Goal: Information Seeking & Learning: Learn about a topic

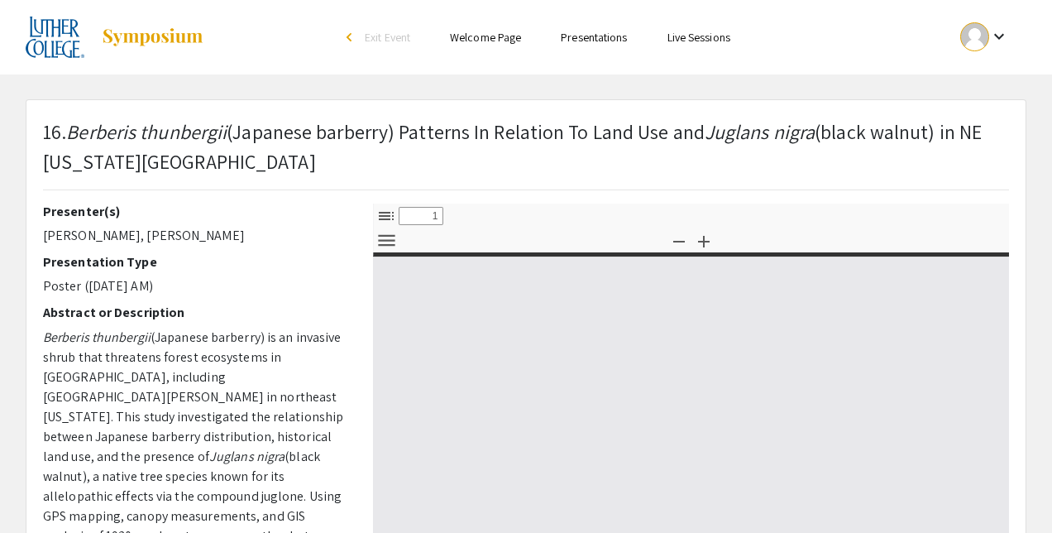
select select "custom"
type input "0"
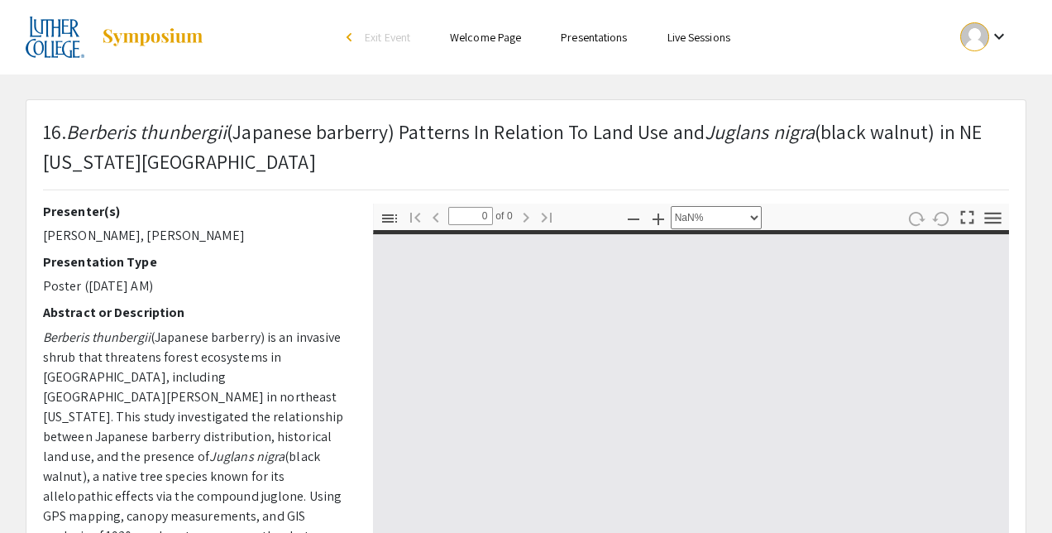
select select "auto"
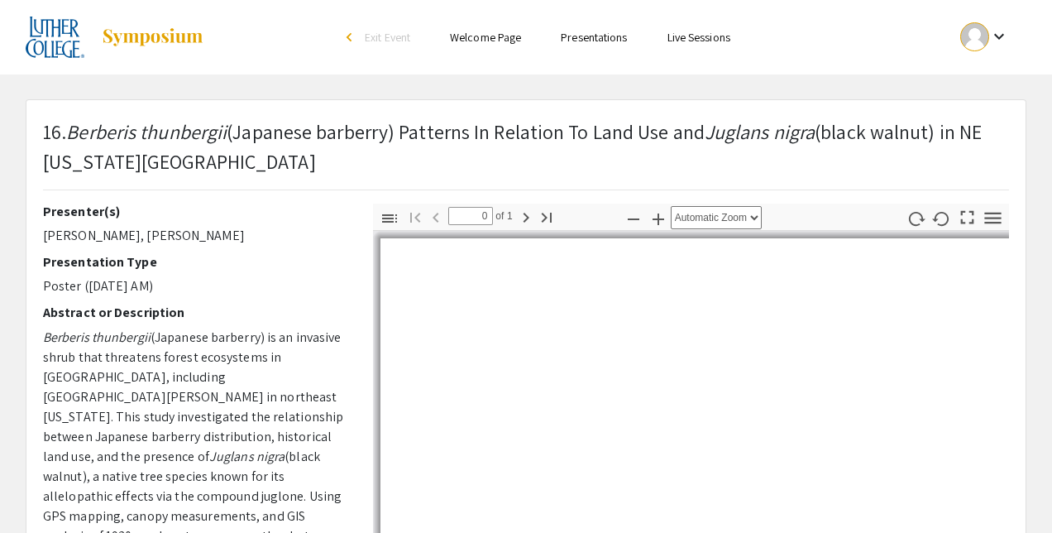
type input "1"
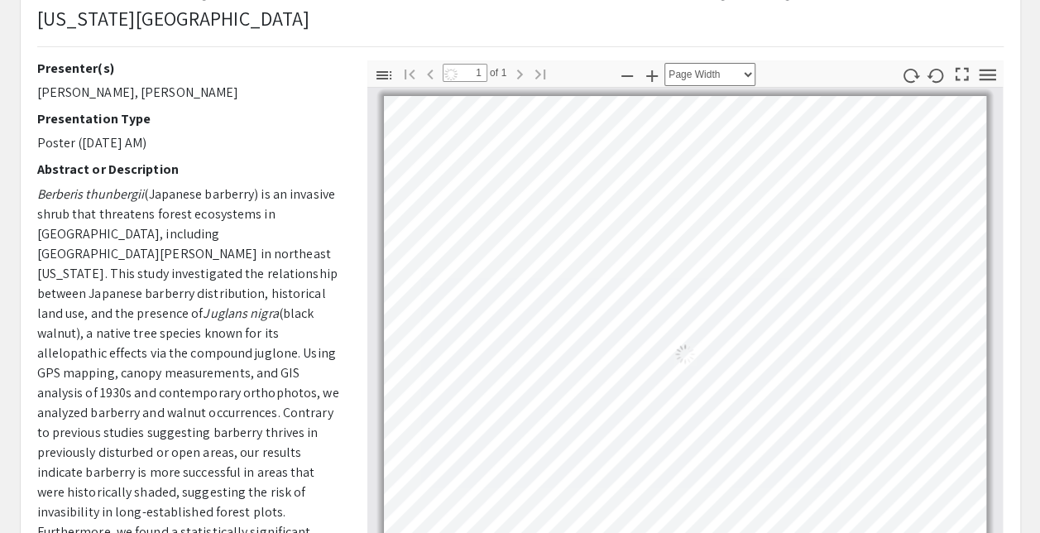
scroll to position [109, 0]
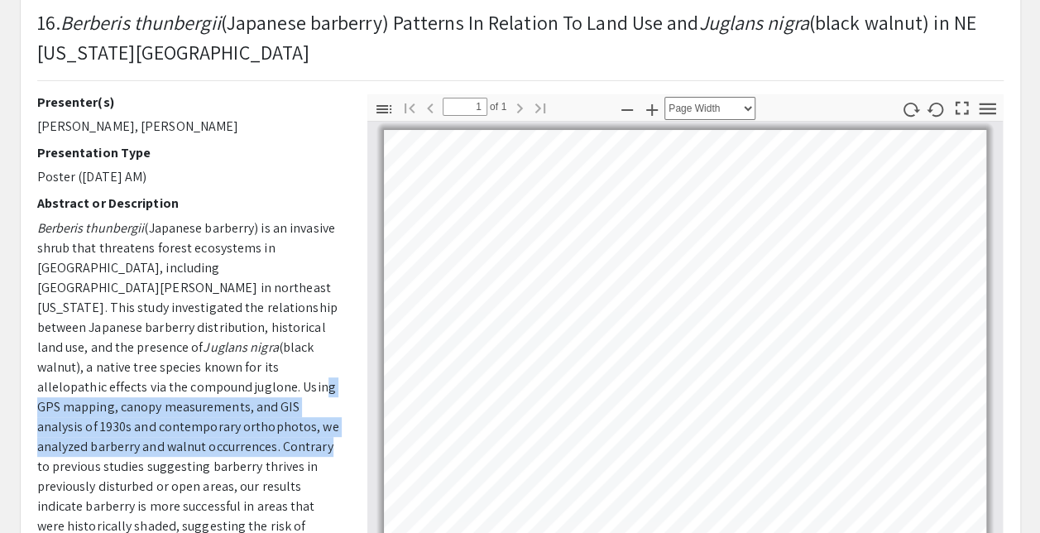
drag, startPoint x: 322, startPoint y: 433, endPoint x: 313, endPoint y: 375, distance: 58.6
click at [313, 375] on p "Berberis thunbergii (Japanese barberry) is an invasive shrub that threatens for…" at bounding box center [189, 476] width 305 height 516
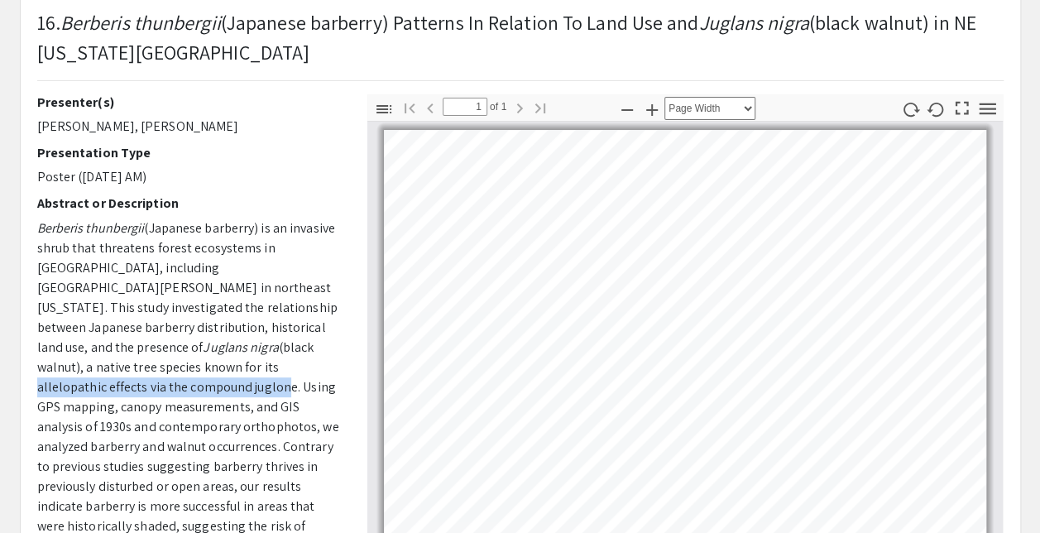
click at [275, 362] on p "Berberis thunbergii (Japanese barberry) is an invasive shrub that threatens for…" at bounding box center [189, 476] width 305 height 516
drag, startPoint x: 275, startPoint y: 362, endPoint x: 265, endPoint y: 375, distance: 15.9
click at [265, 375] on p "Berberis thunbergii (Japanese barberry) is an invasive shrub that threatens for…" at bounding box center [189, 476] width 305 height 516
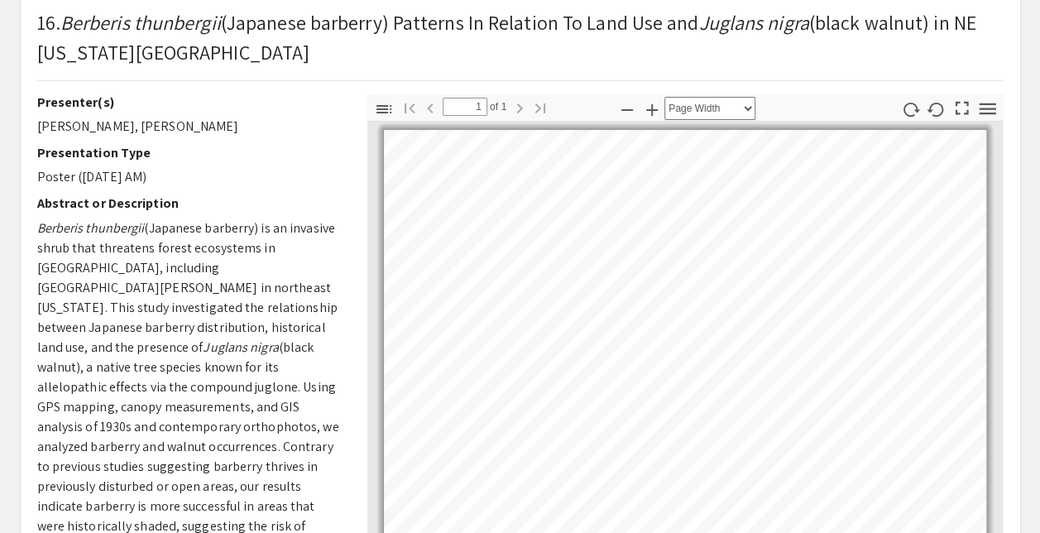
click at [232, 404] on p "Berberis thunbergii (Japanese barberry) is an invasive shrub that threatens for…" at bounding box center [189, 476] width 305 height 516
click at [656, 0] on html "Skip navigation arrow_back_ios Exit Event Welcome Page Presentations Live Sessi…" at bounding box center [520, 157] width 1040 height 533
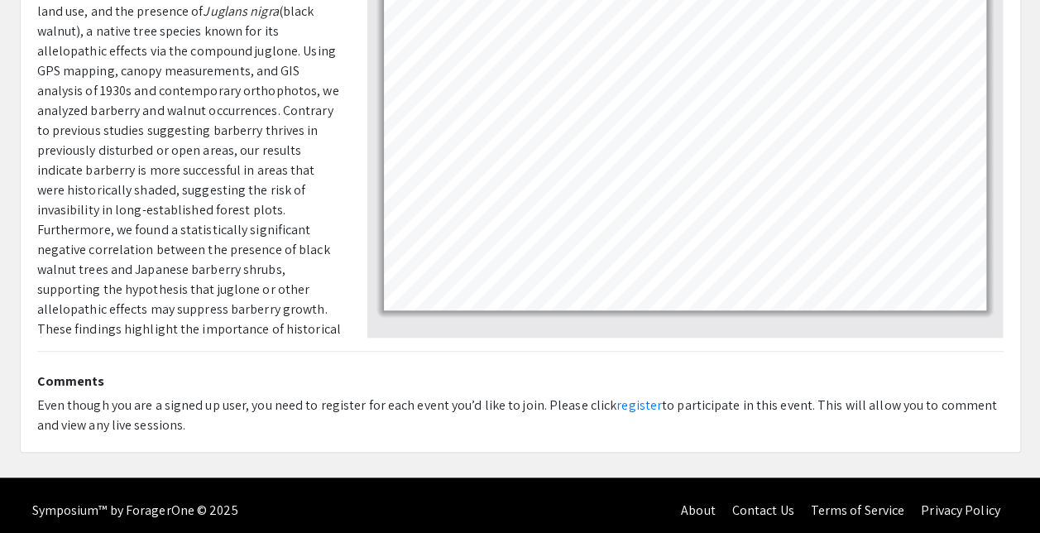
scroll to position [455, 0]
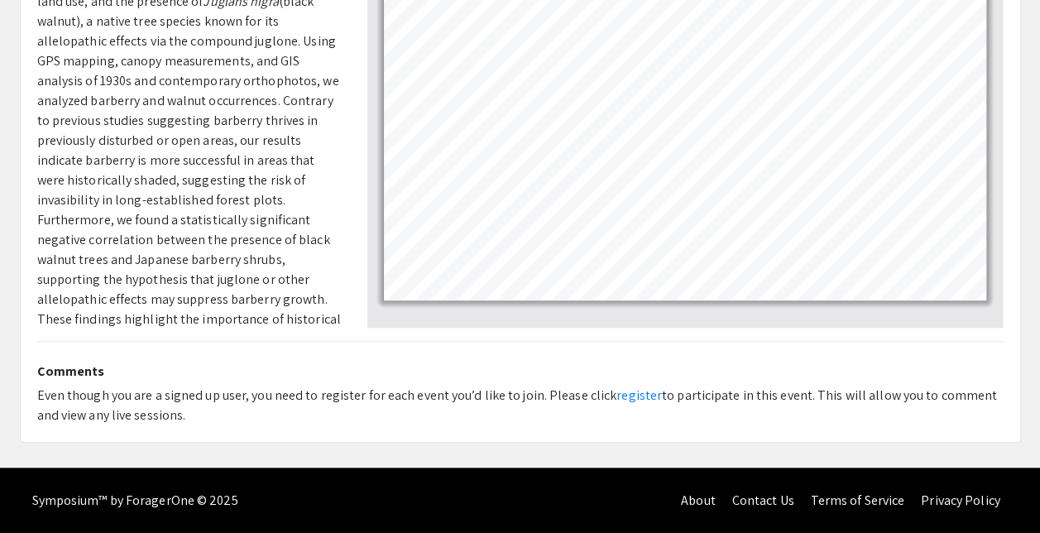
click at [546, 353] on div "16. Berberis thunbergii (Japanese barberry) Patterns In Relation To Land Use an…" at bounding box center [520, 43] width 999 height 796
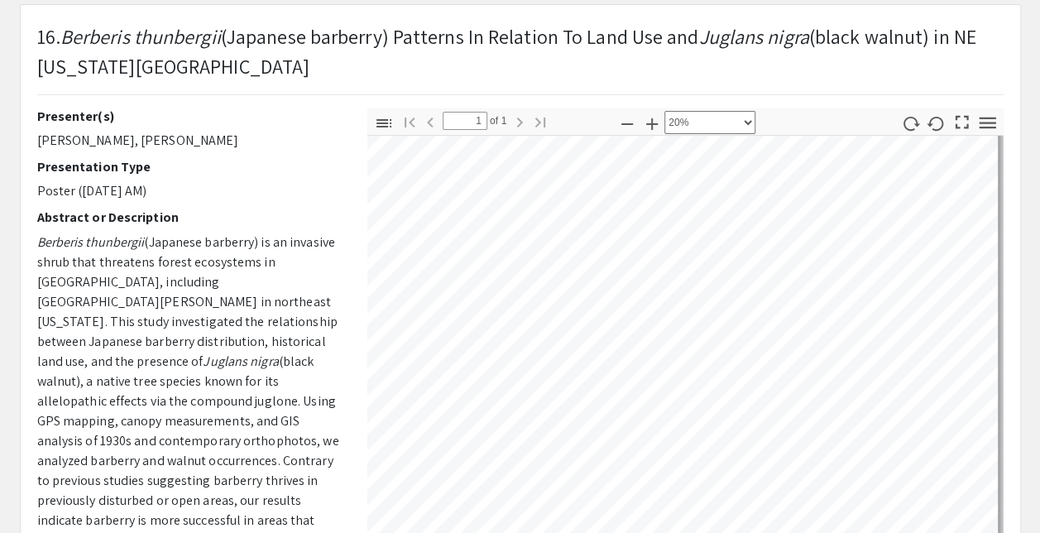
scroll to position [29, 41]
drag, startPoint x: 706, startPoint y: 256, endPoint x: 584, endPoint y: 103, distance: 195.9
click at [901, 438] on html "Skip navigation arrow_back_ios Exit Event Welcome Page Presentations Live Sessi…" at bounding box center [520, 171] width 1040 height 533
click at [1040, 290] on html "Skip navigation arrow_back_ios Exit Event Welcome Page Presentations Live Sessi…" at bounding box center [520, 171] width 1040 height 533
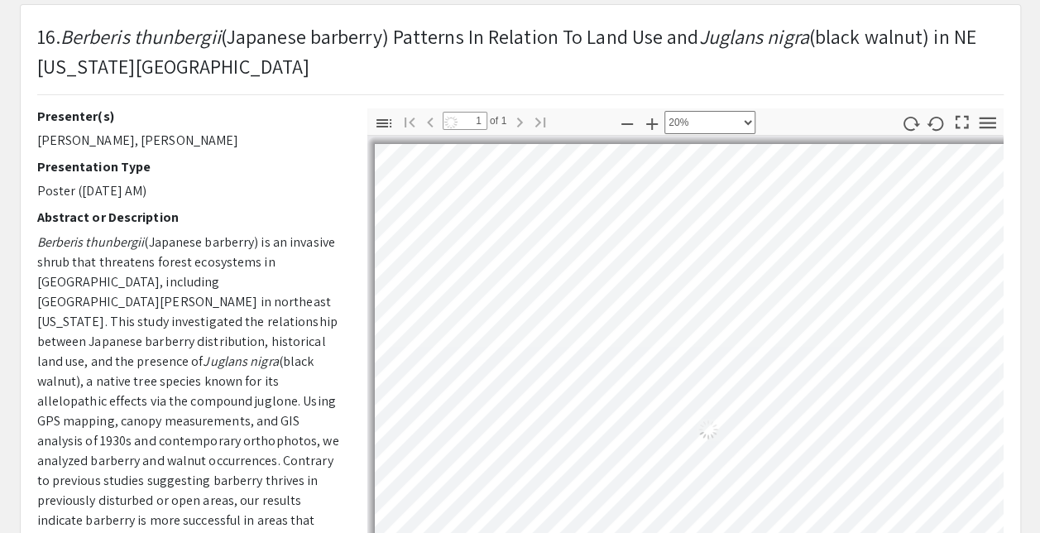
scroll to position [47, 57]
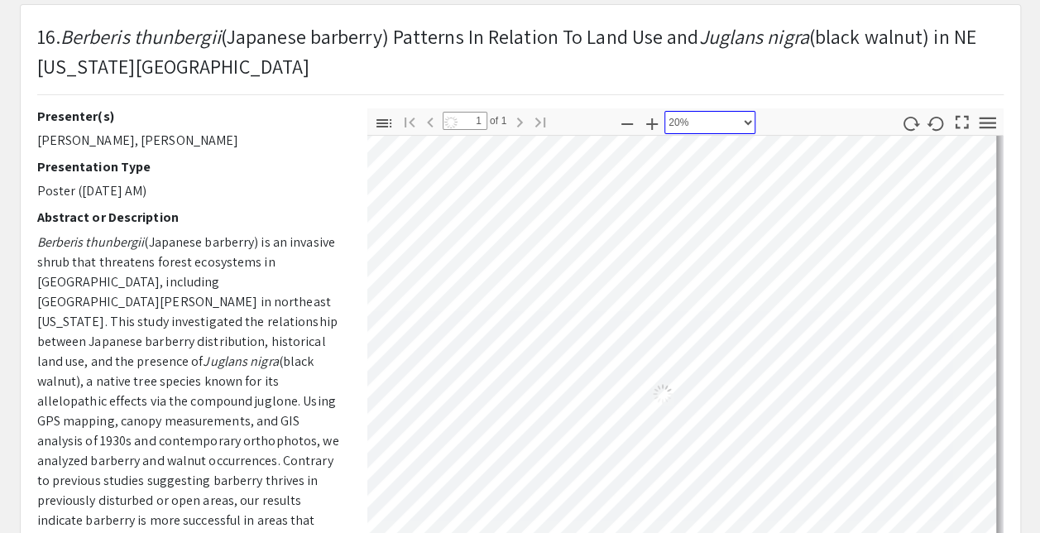
click at [746, 122] on select "Automatic Zoom Actual Size Page Fit Page Width 50% 100% 125% 150% 200% 300% 400…" at bounding box center [709, 122] width 91 height 23
select select "auto"
click at [664, 111] on select "Automatic Zoom Actual Size Page Fit Page Width 50% 100% 125% 150% 200% 300% 400…" at bounding box center [709, 122] width 91 height 23
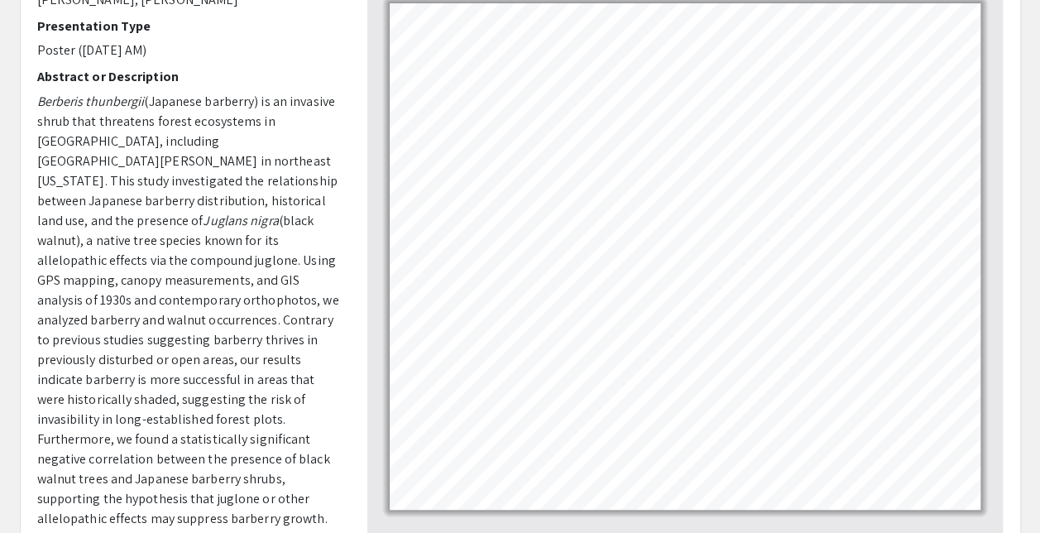
scroll to position [190, 0]
